Goal: Task Accomplishment & Management: Use online tool/utility

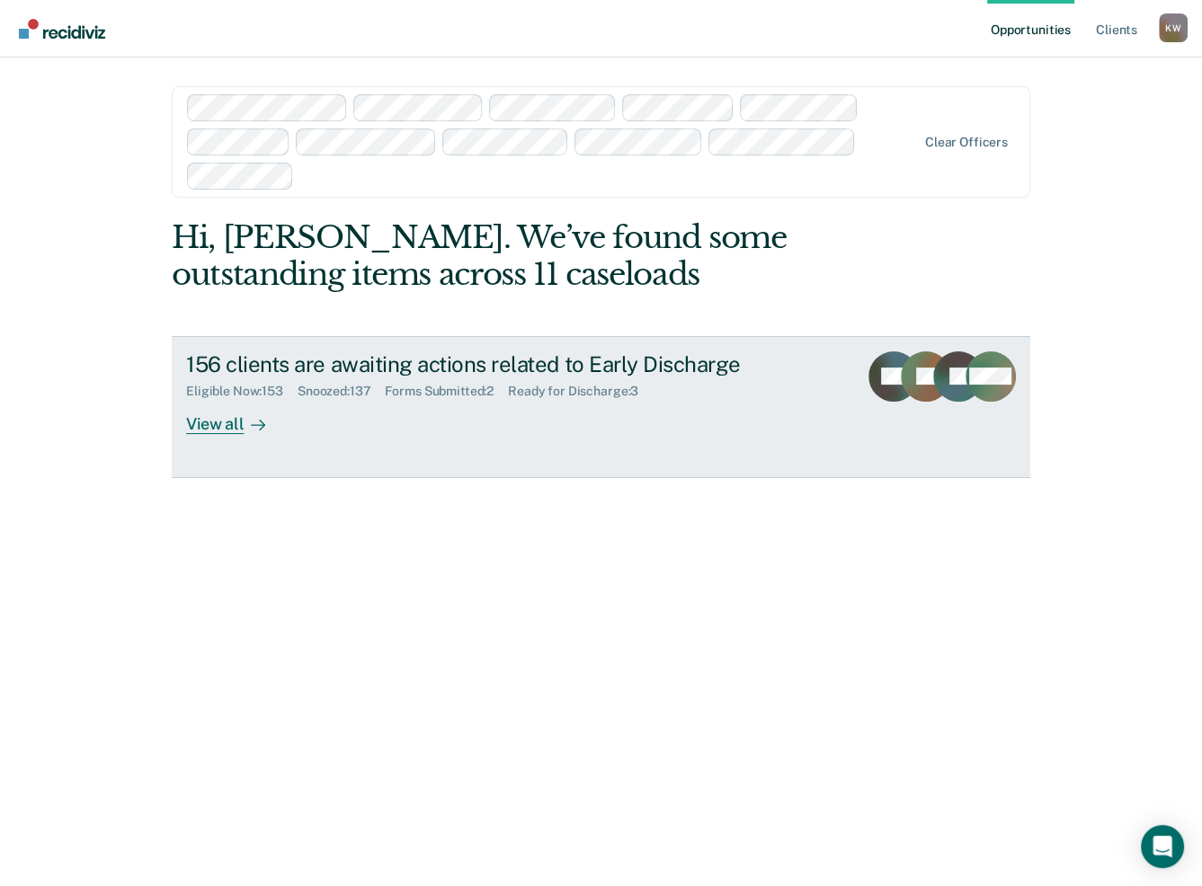
click at [212, 426] on div "View all" at bounding box center [236, 416] width 101 height 35
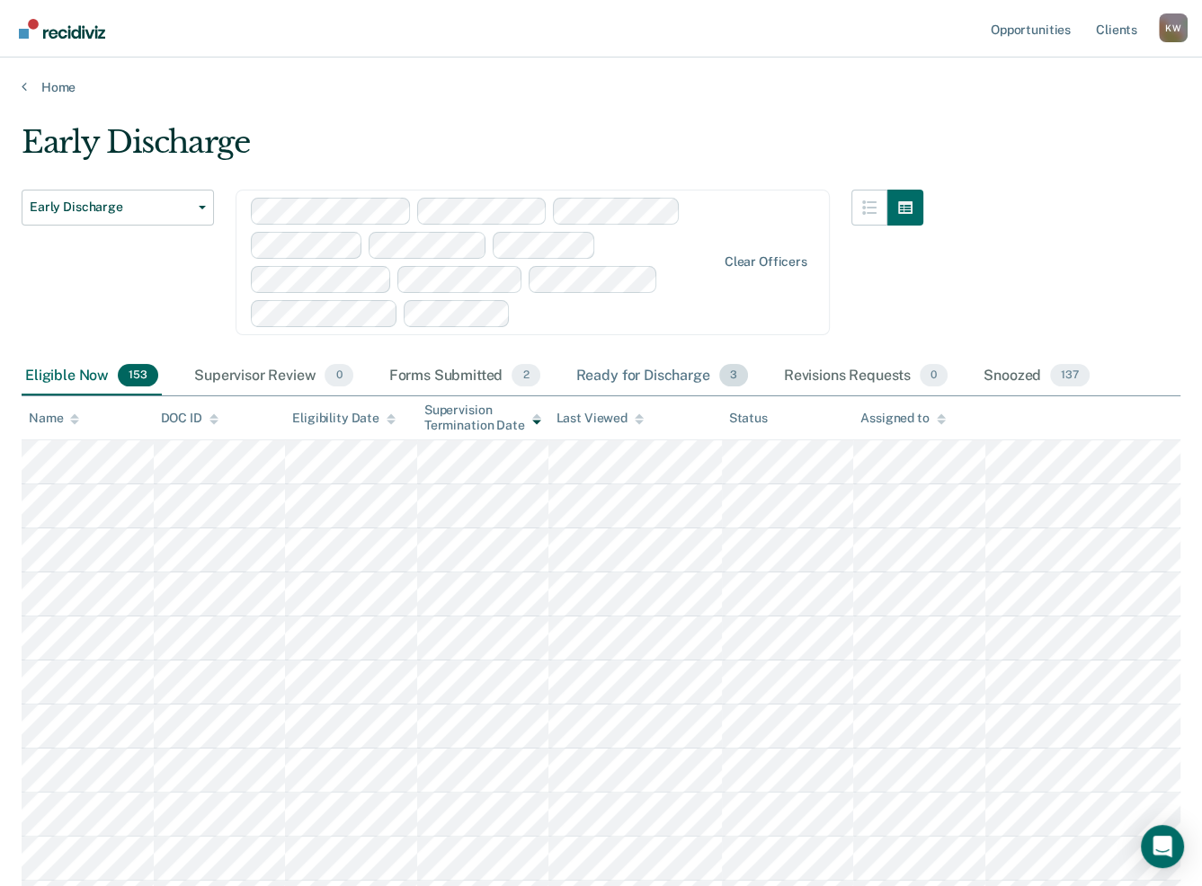
click at [639, 370] on div "Ready for Discharge 3" at bounding box center [662, 377] width 179 height 40
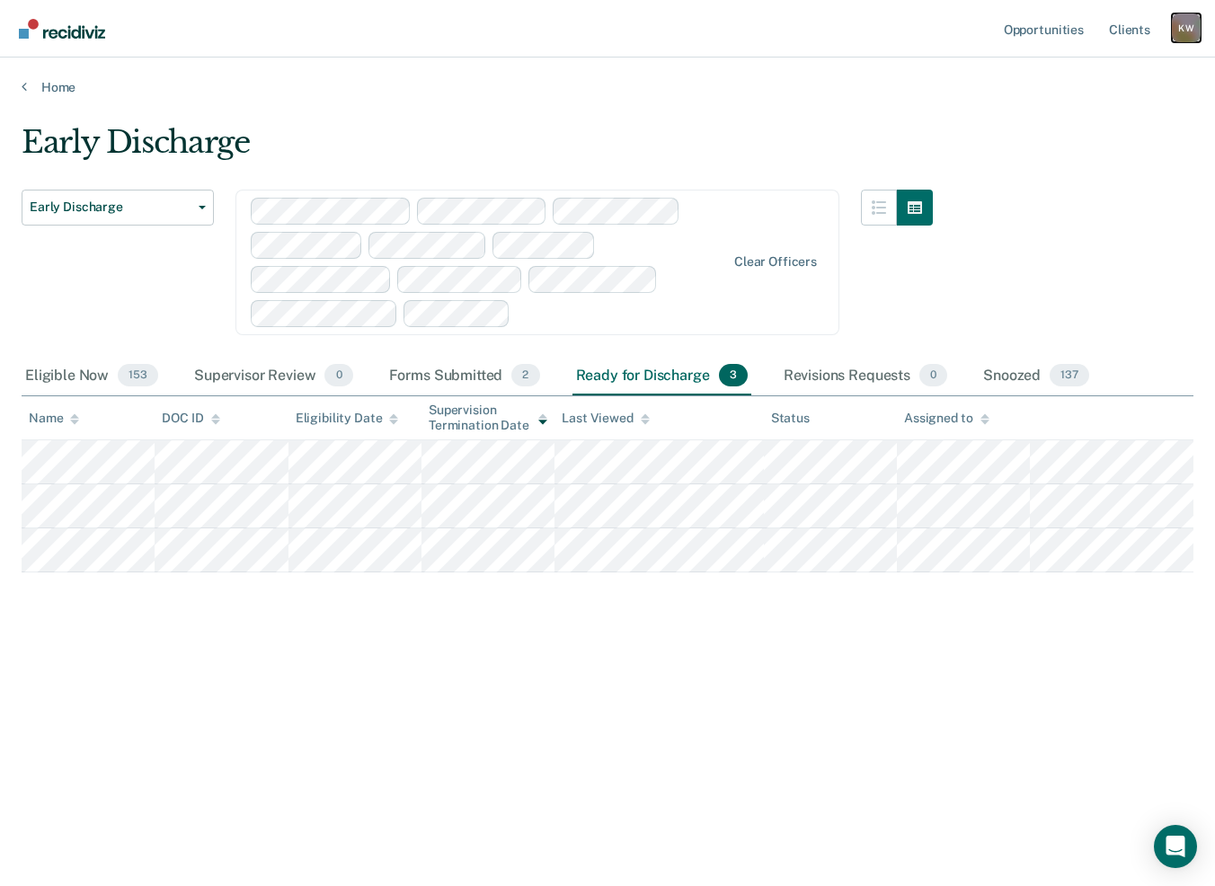
click at [1195, 25] on div "K W" at bounding box center [1186, 27] width 29 height 29
click at [1066, 116] on link "Log Out" at bounding box center [1114, 118] width 145 height 15
